Goal: Check status: Check status

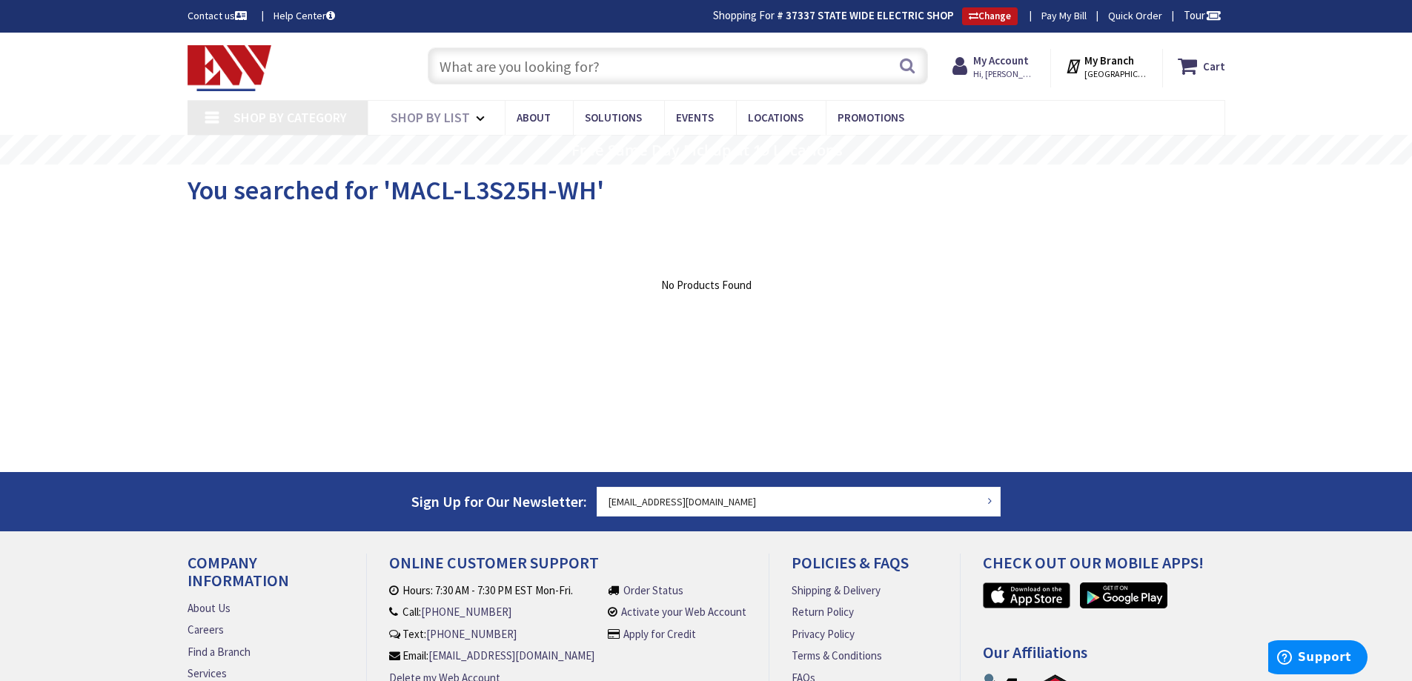
type input "[GEOGRAPHIC_DATA], [GEOGRAPHIC_DATA]"
click at [993, 61] on strong "My Account" at bounding box center [1001, 60] width 56 height 14
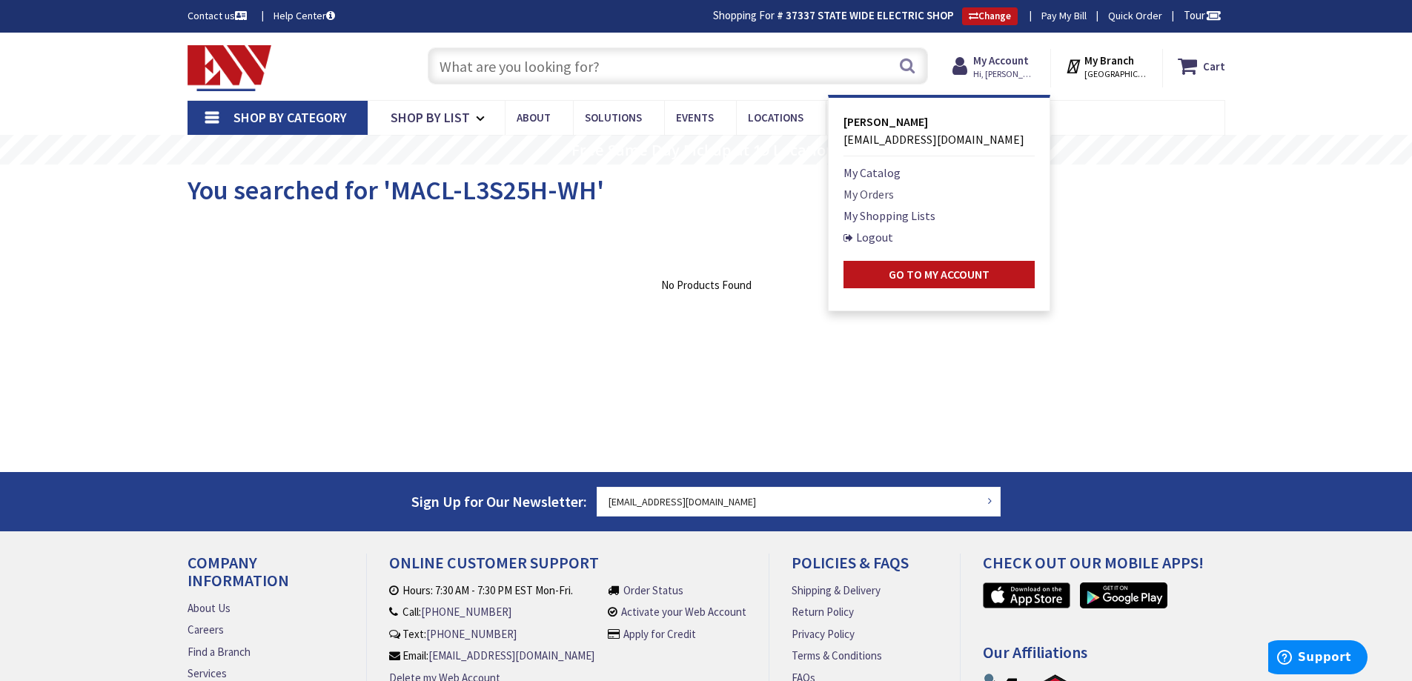
click at [885, 196] on link "My Orders" at bounding box center [868, 194] width 50 height 18
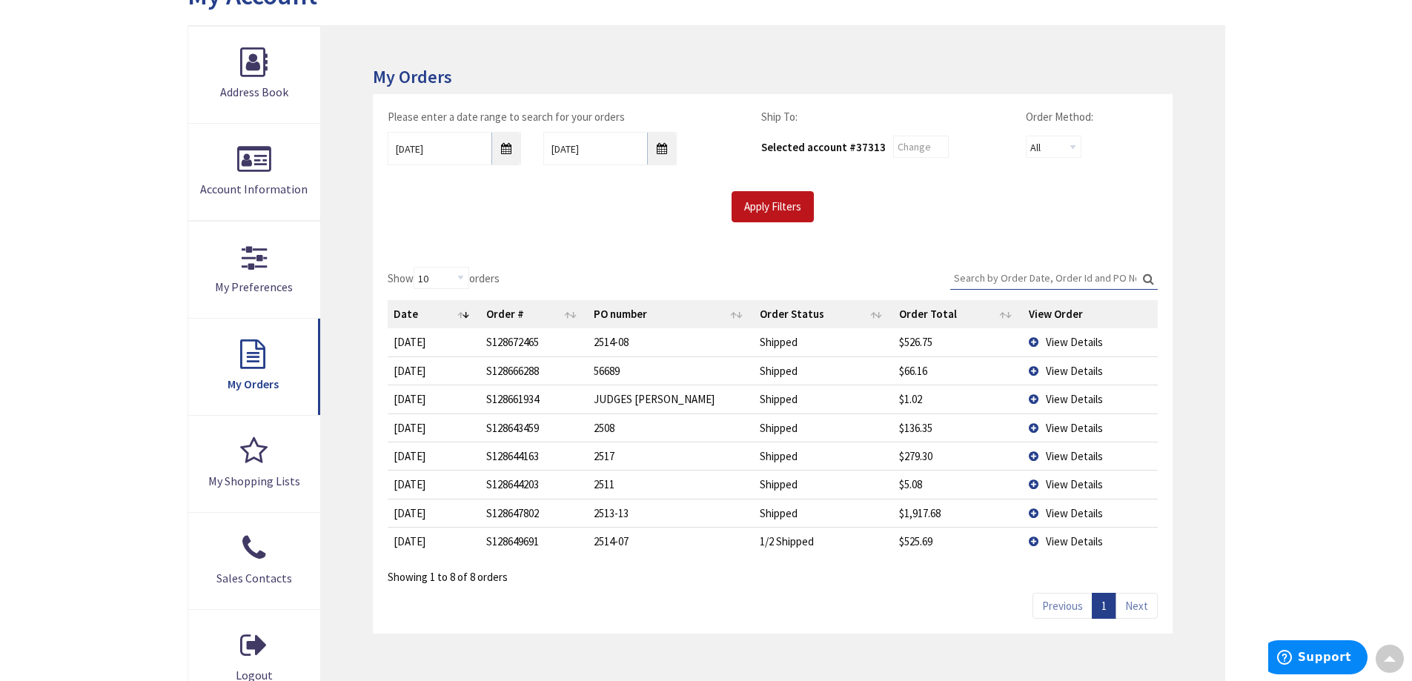
scroll to position [222, 0]
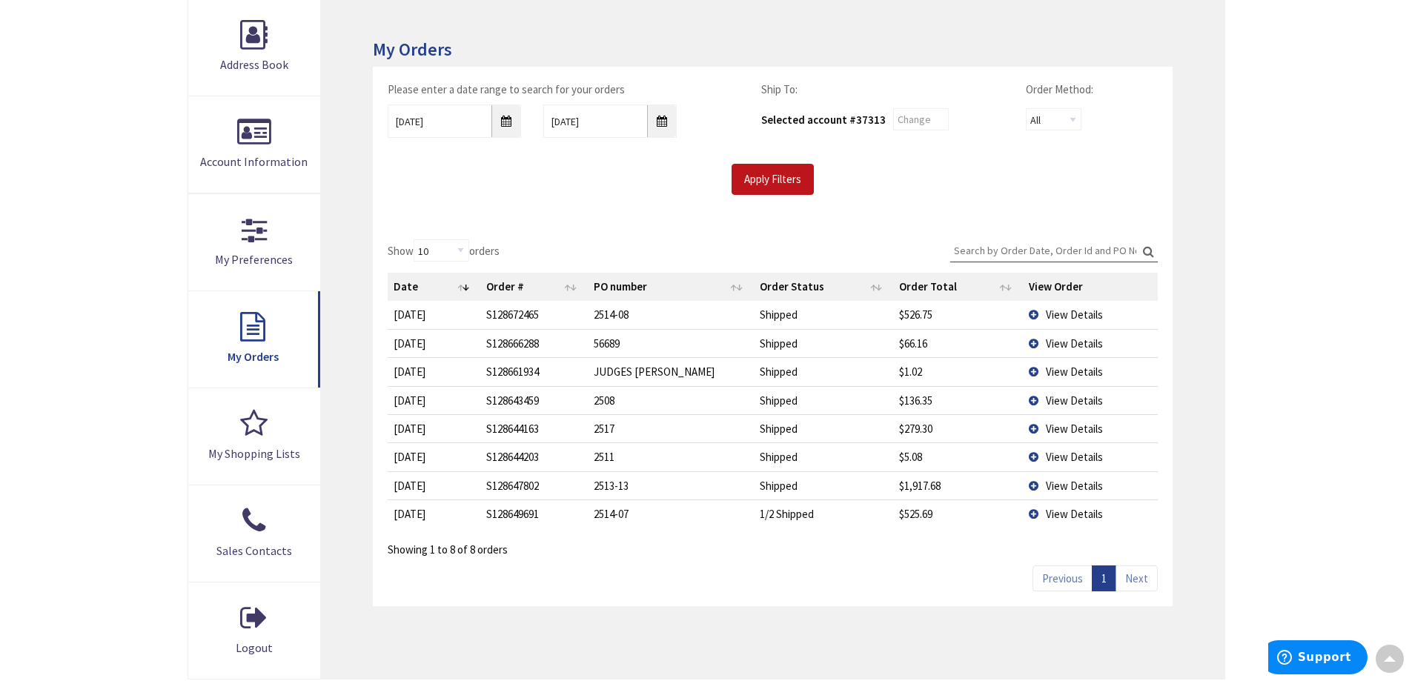
click at [1077, 345] on span "View Details" at bounding box center [1073, 343] width 57 height 14
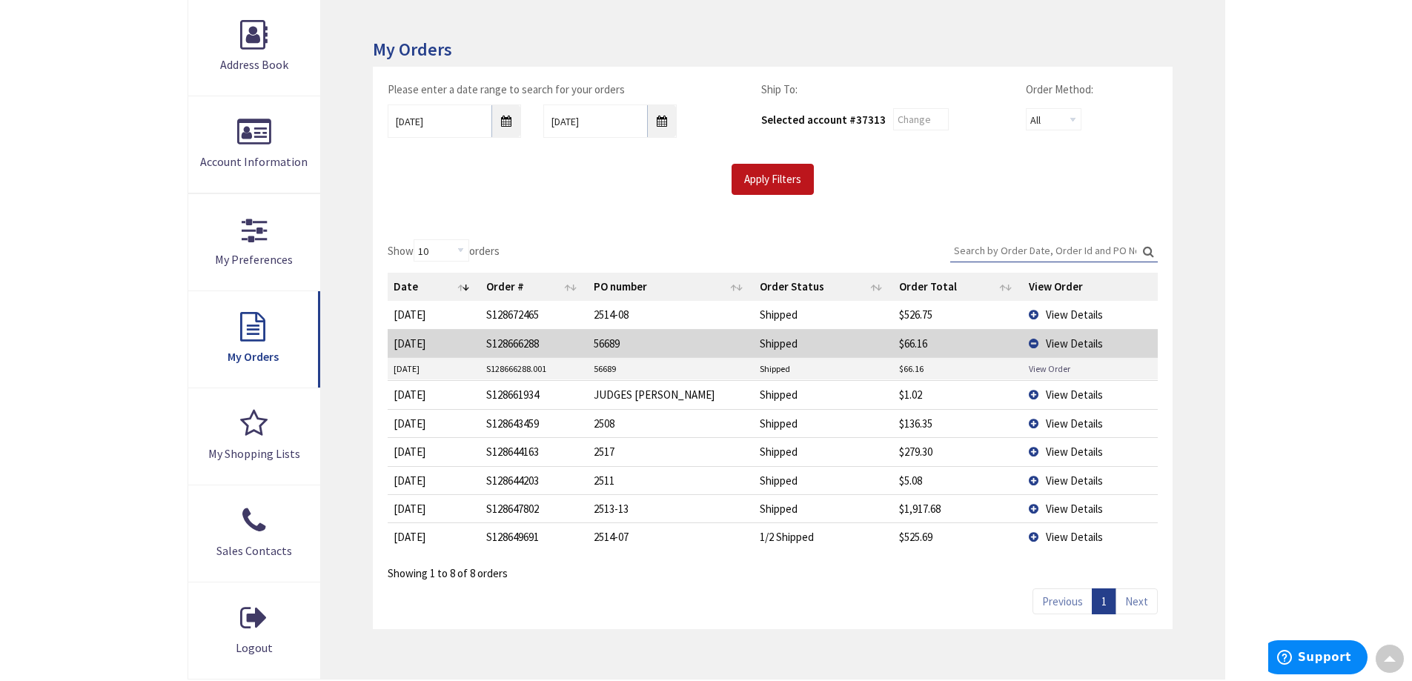
click at [1049, 370] on link "View Order" at bounding box center [1048, 368] width 41 height 13
